Goal: Task Accomplishment & Management: Manage account settings

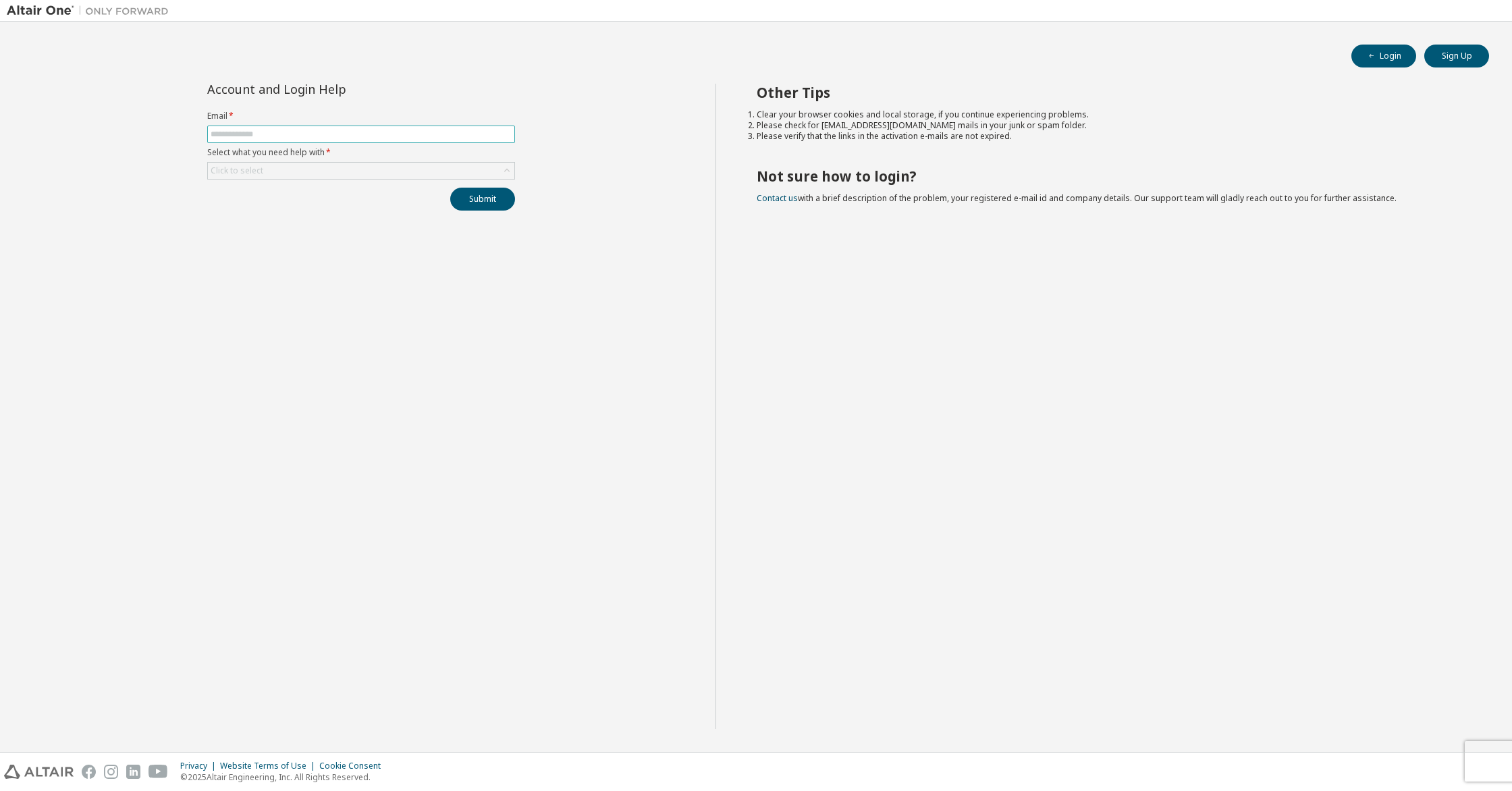
click at [462, 131] on input "text" at bounding box center [361, 134] width 301 height 11
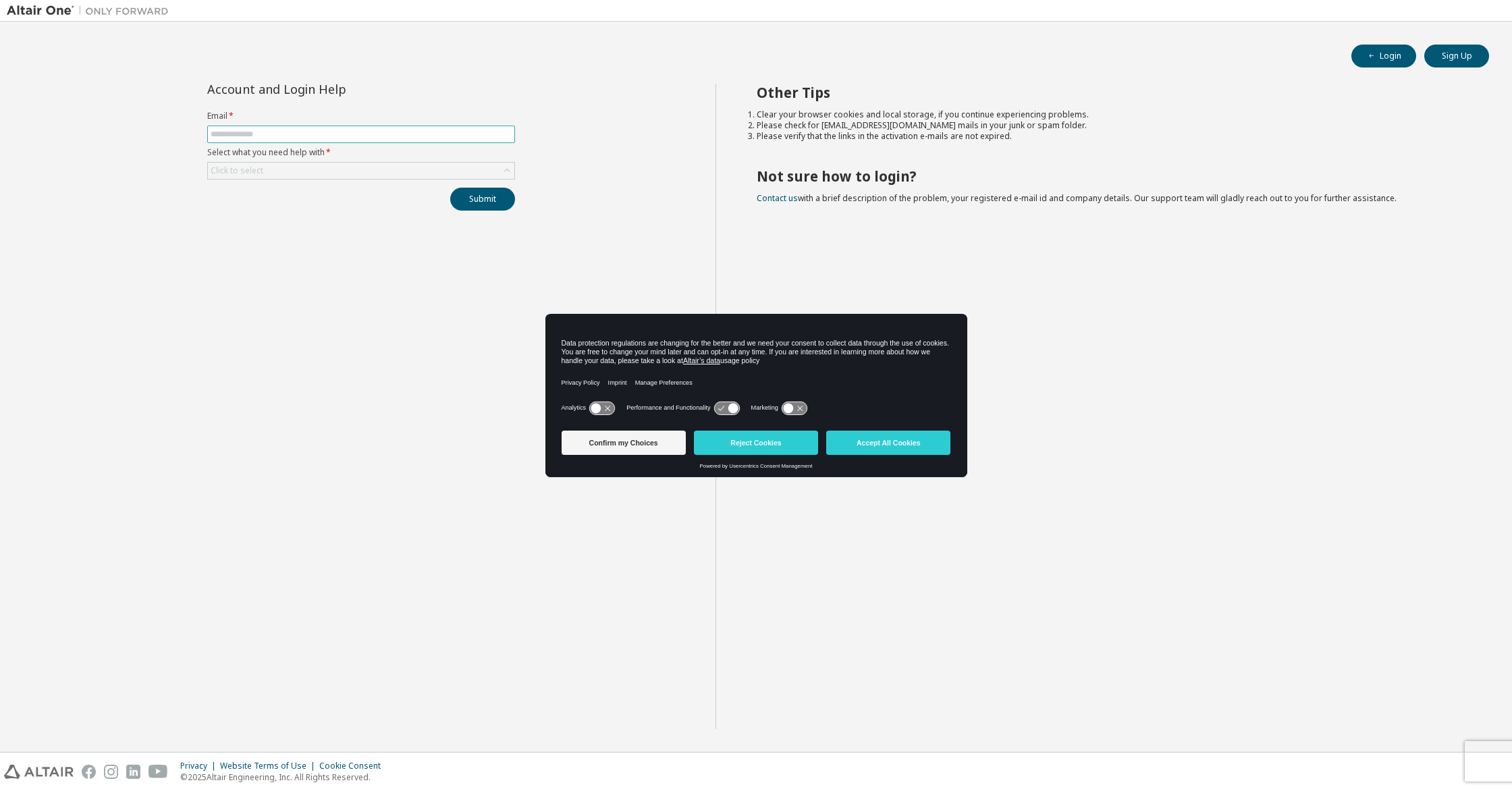
click at [353, 135] on input "text" at bounding box center [361, 134] width 301 height 11
click at [870, 437] on button "Accept All Cookies" at bounding box center [888, 442] width 124 height 24
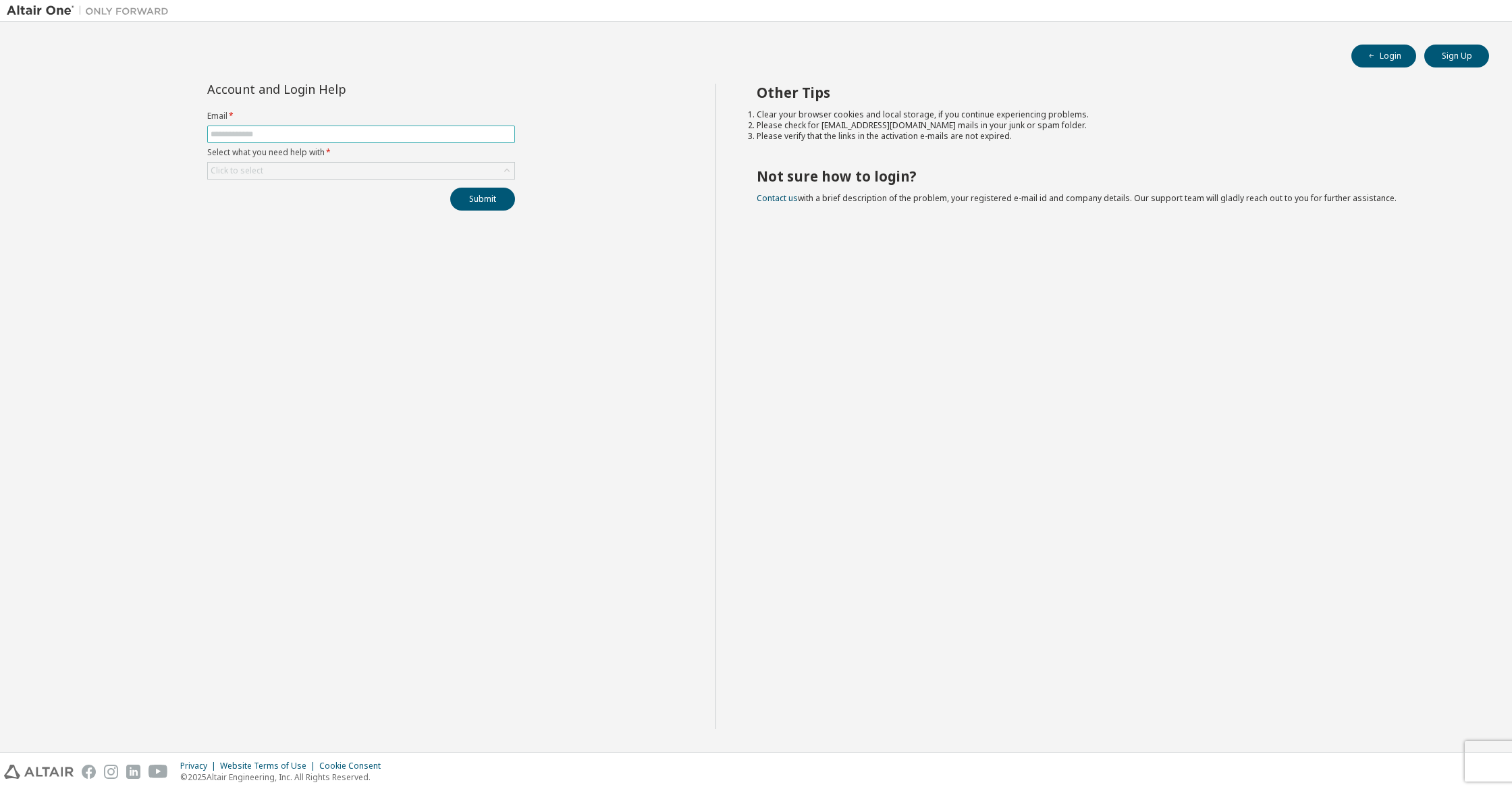
click at [497, 139] on input "text" at bounding box center [361, 134] width 301 height 11
type input "**********"
click at [430, 168] on div "Click to select" at bounding box center [361, 171] width 306 height 17
click at [407, 203] on li "I forgot my password" at bounding box center [361, 208] width 303 height 17
click at [503, 197] on button "Submit" at bounding box center [483, 199] width 65 height 23
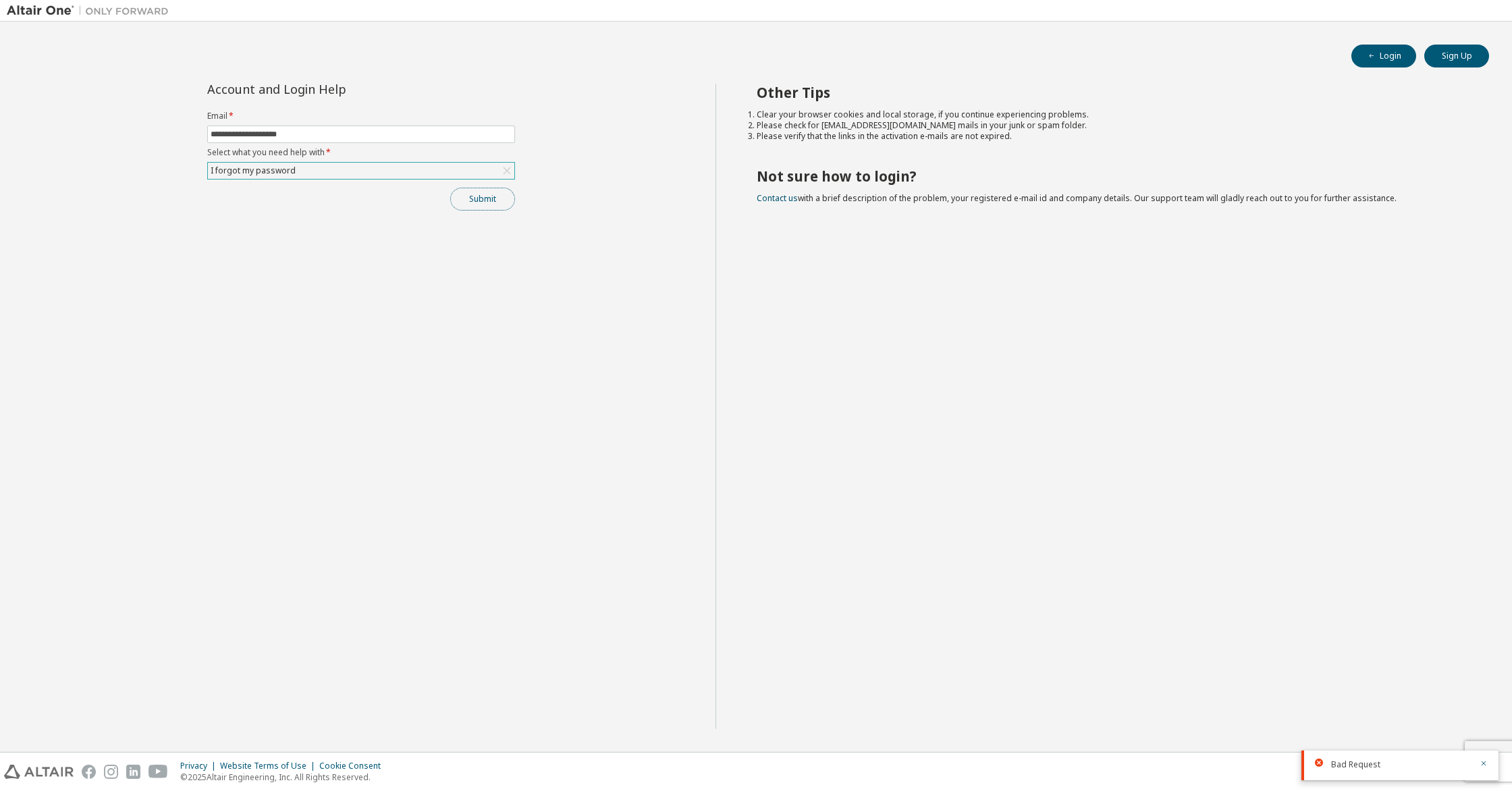
click at [484, 199] on button "Submit" at bounding box center [483, 199] width 65 height 23
click at [1369, 53] on icon "button" at bounding box center [1372, 56] width 8 height 8
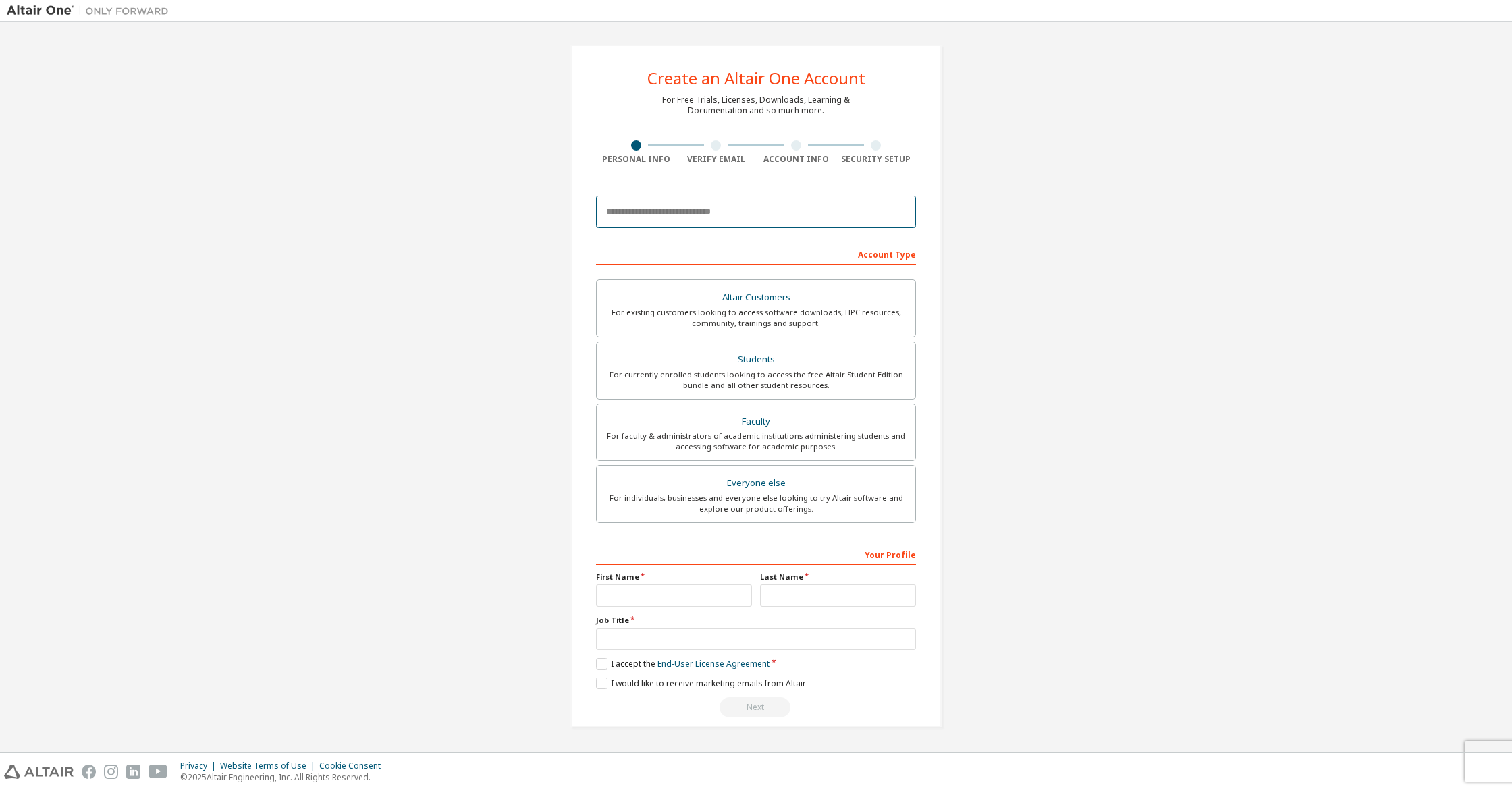
click at [611, 208] on input "email" at bounding box center [756, 212] width 320 height 32
type input "**"
